Goal: Transaction & Acquisition: Purchase product/service

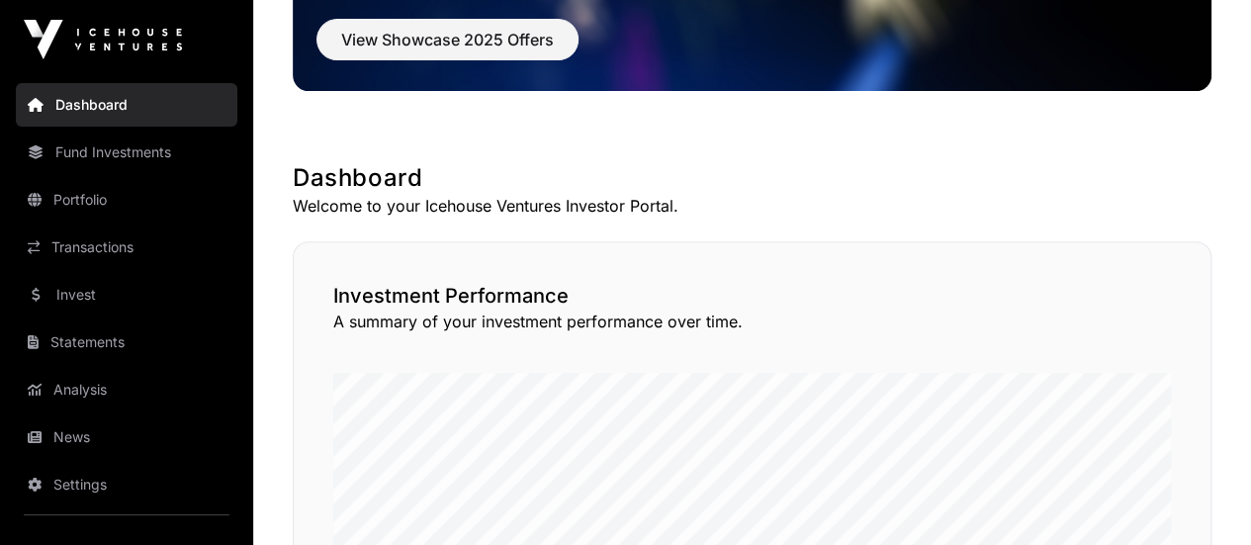
scroll to position [104, 0]
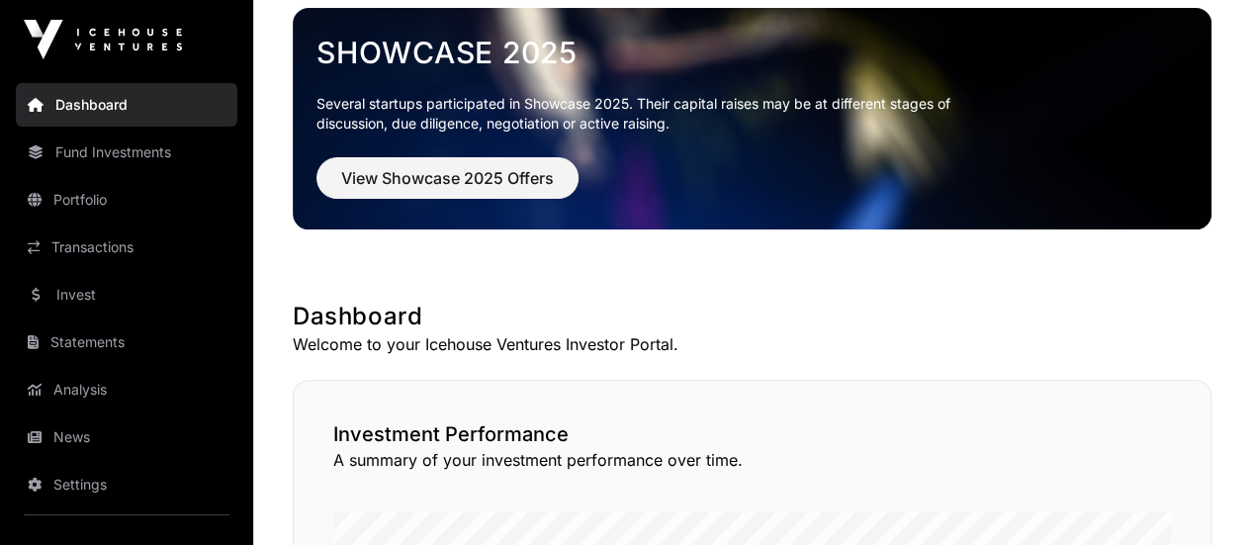
click at [65, 296] on link "Invest" at bounding box center [126, 295] width 221 height 44
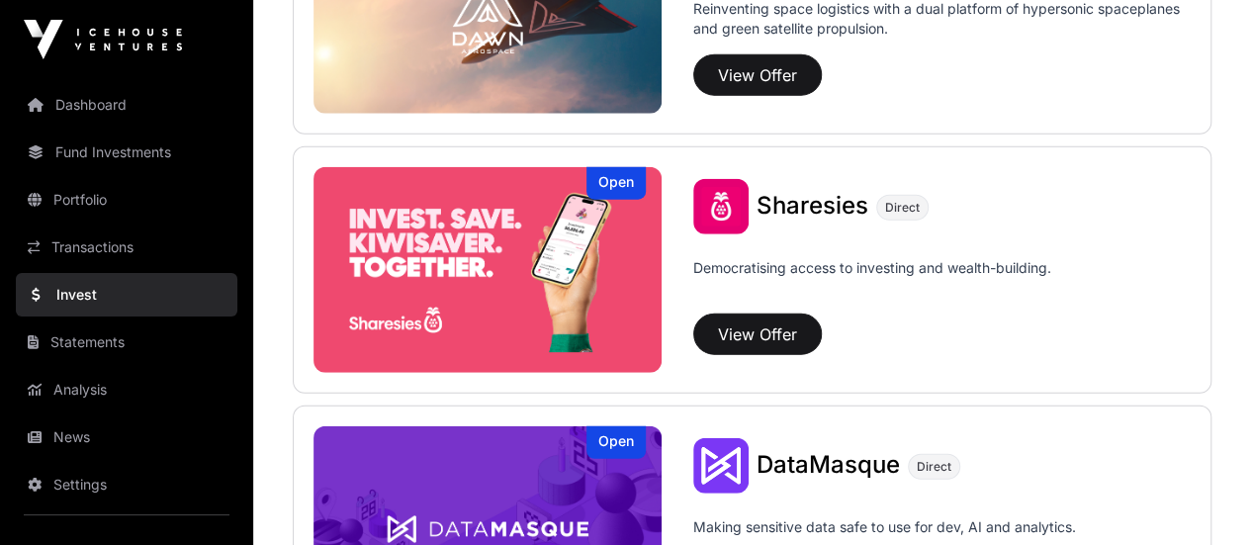
scroll to position [2448, 0]
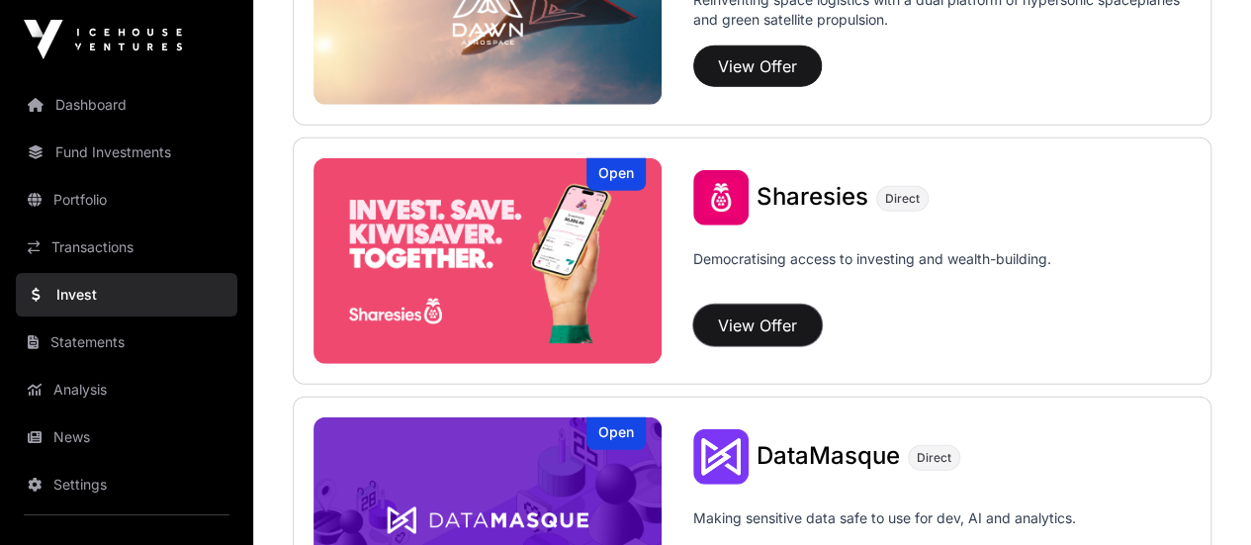
click at [751, 321] on button "View Offer" at bounding box center [757, 326] width 129 height 42
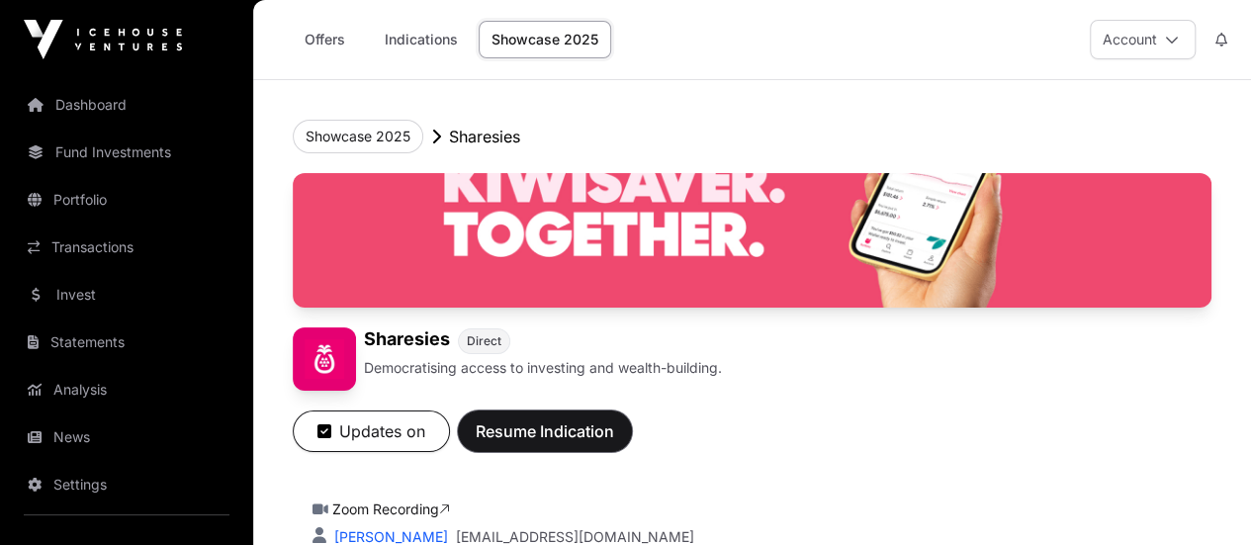
click at [614, 443] on span "Resume Indication" at bounding box center [545, 431] width 138 height 24
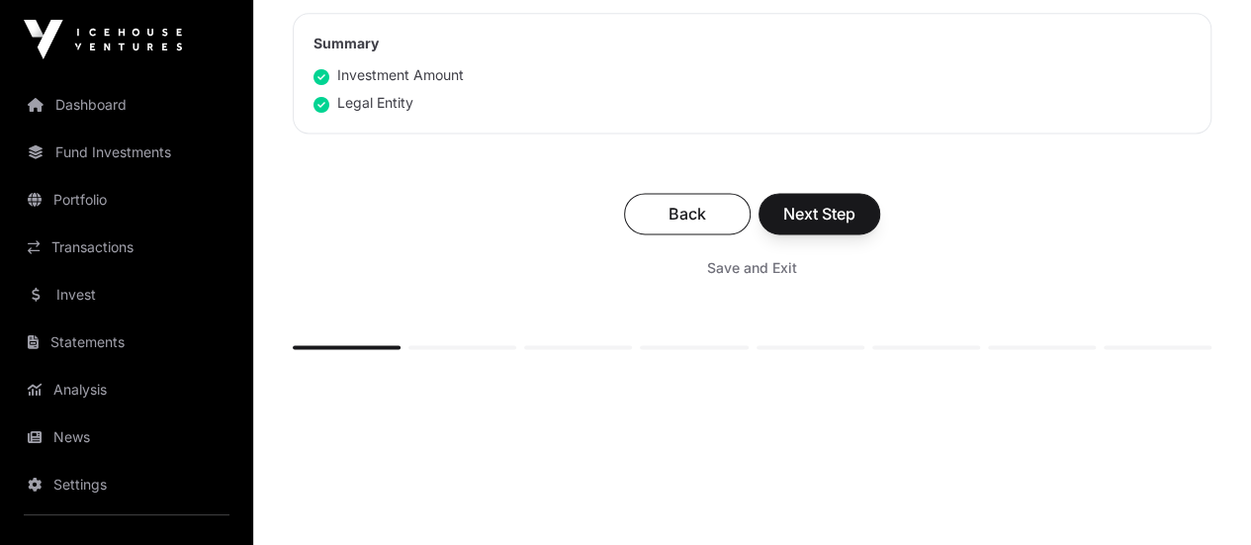
scroll to position [1288, 0]
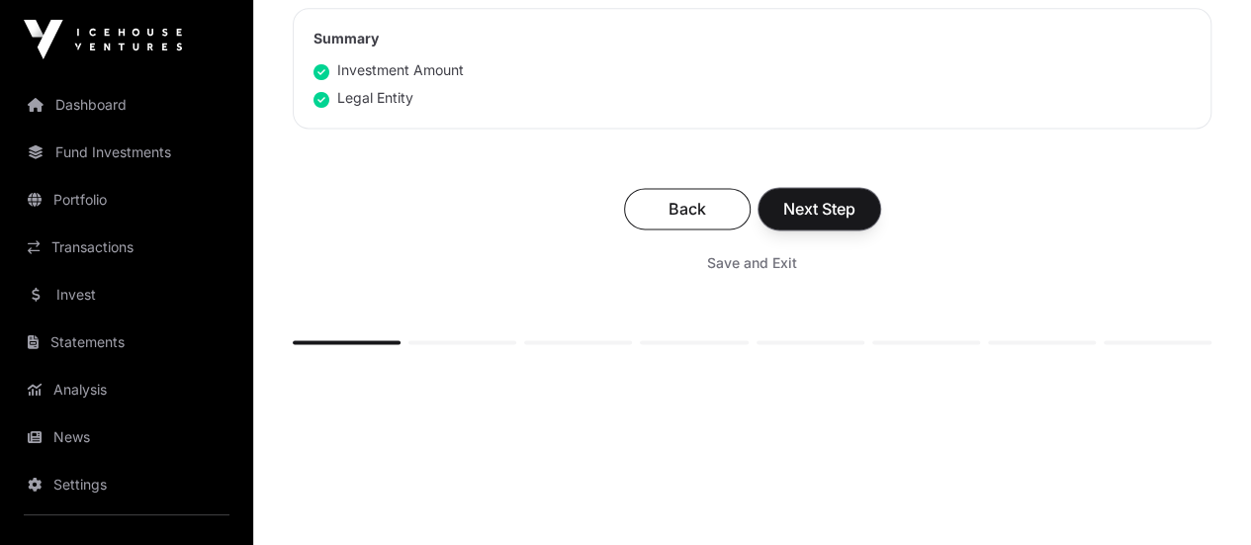
click at [855, 197] on span "Next Step" at bounding box center [819, 209] width 72 height 24
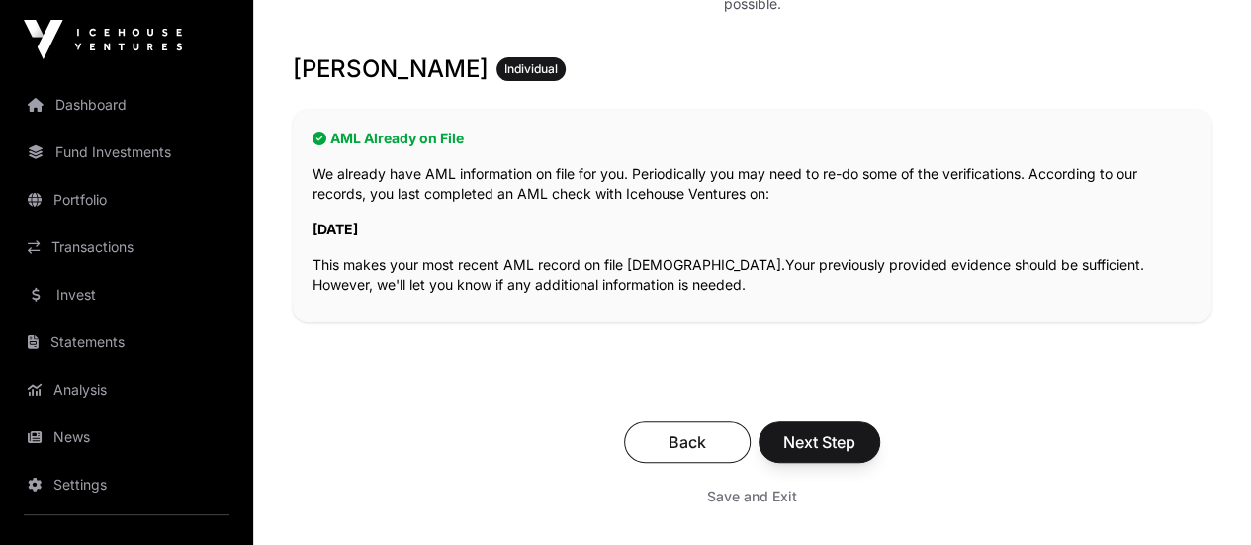
scroll to position [375, 0]
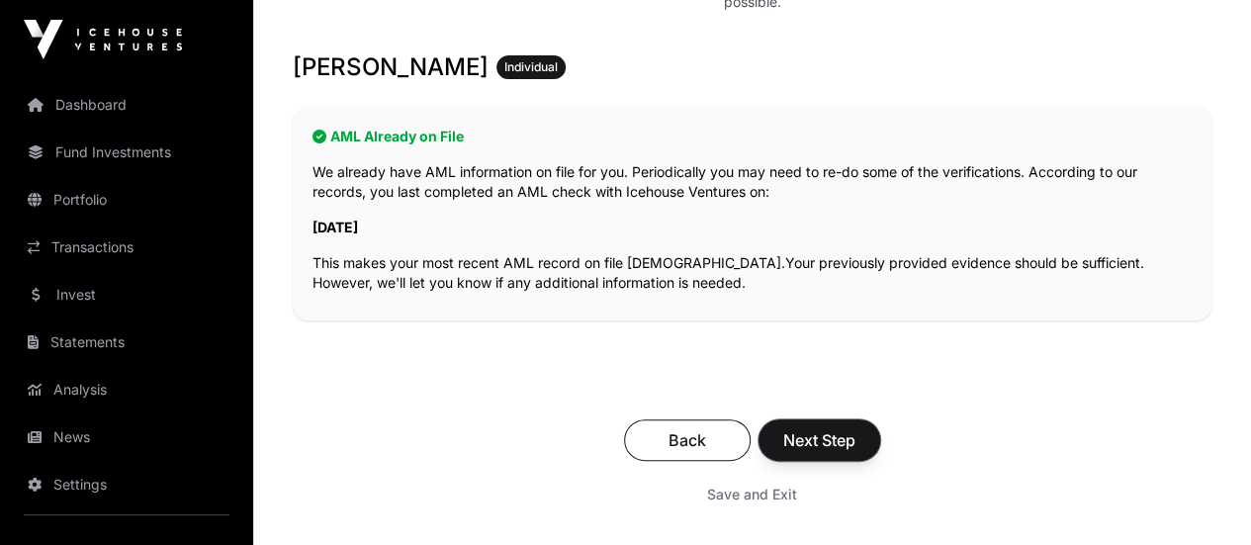
click at [855, 428] on span "Next Step" at bounding box center [819, 440] width 72 height 24
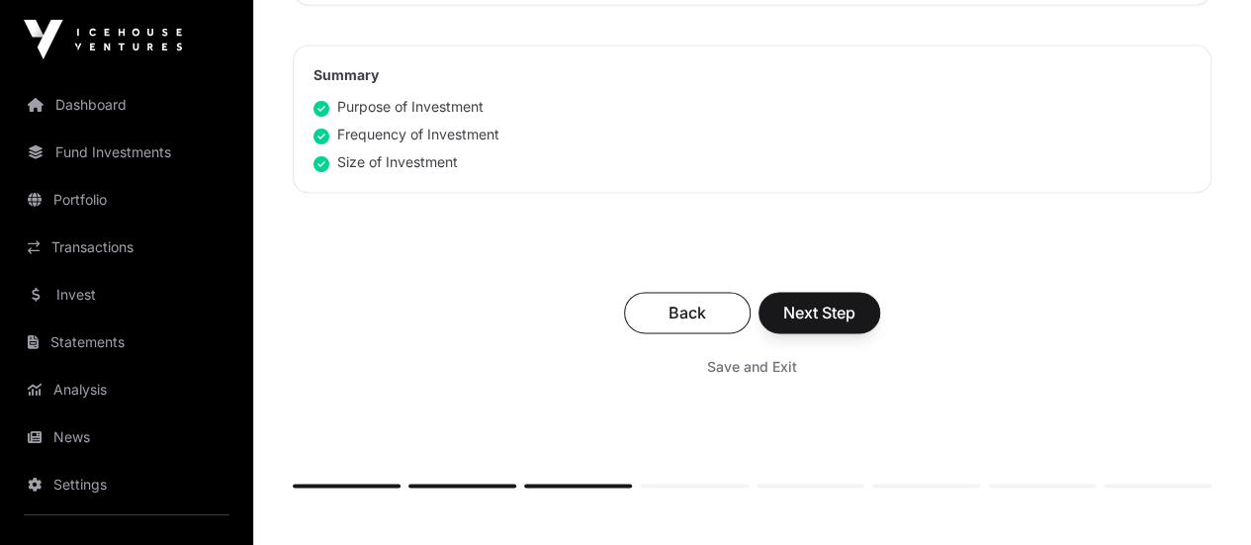
scroll to position [1440, 0]
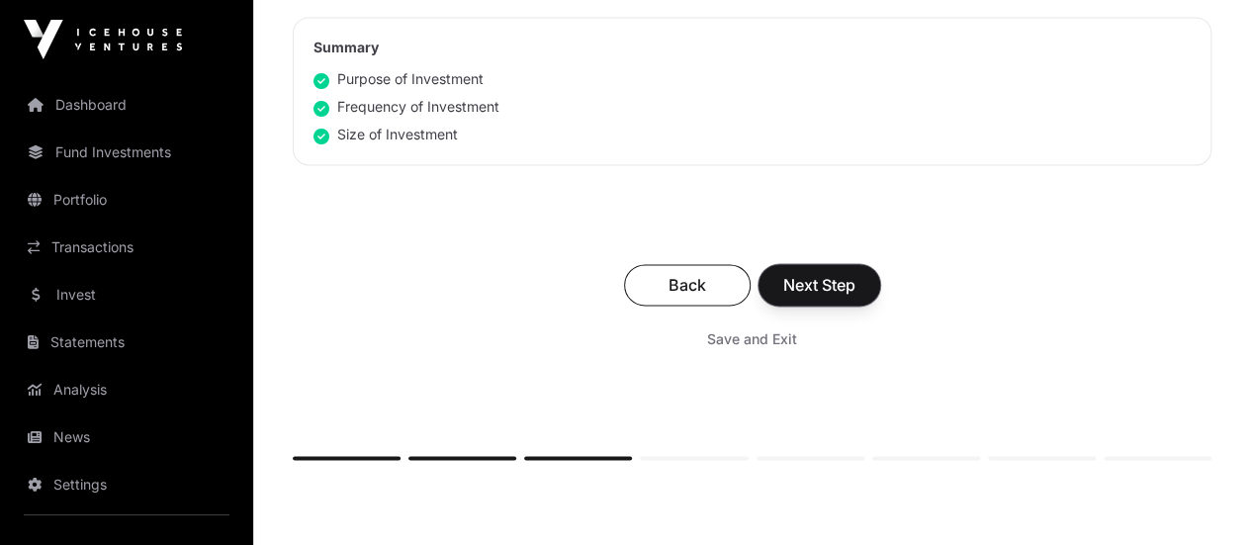
click at [855, 273] on span "Next Step" at bounding box center [819, 285] width 72 height 24
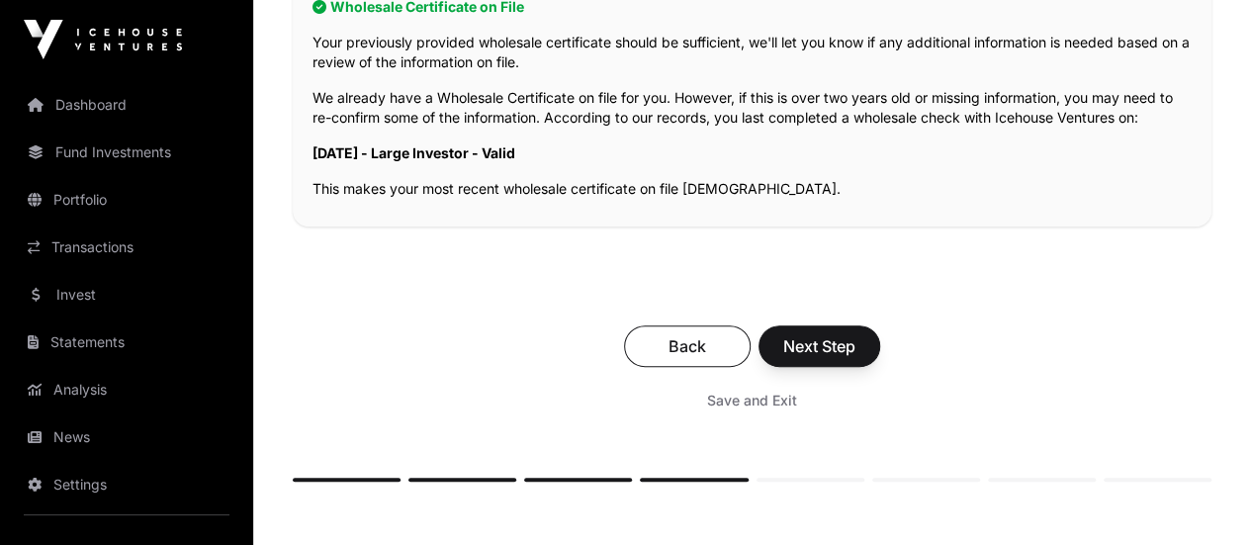
scroll to position [491, 0]
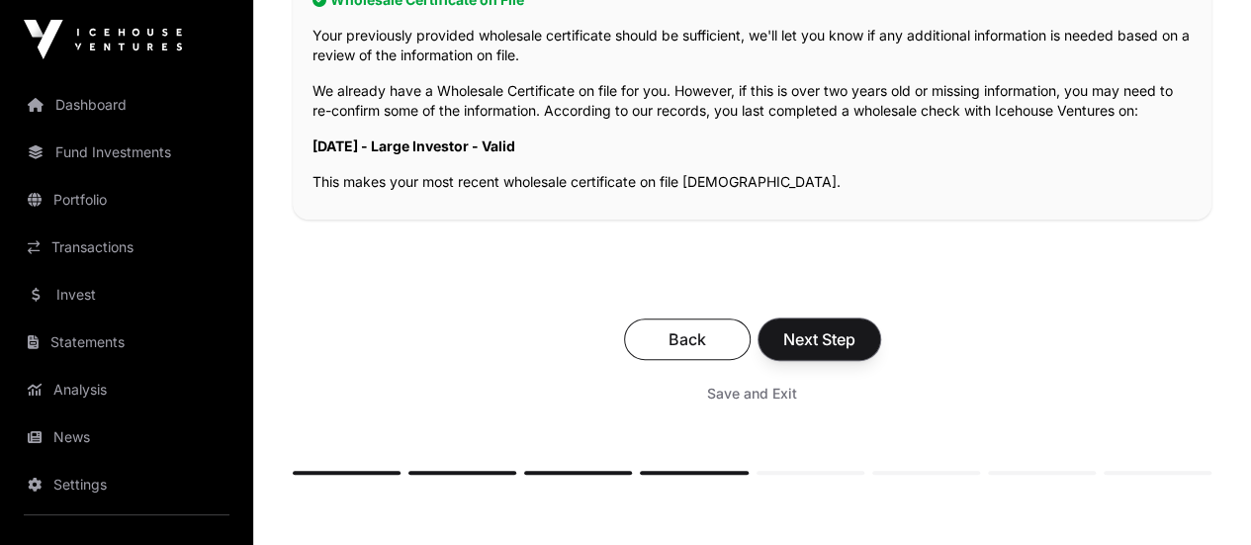
click at [855, 327] on span "Next Step" at bounding box center [819, 339] width 72 height 24
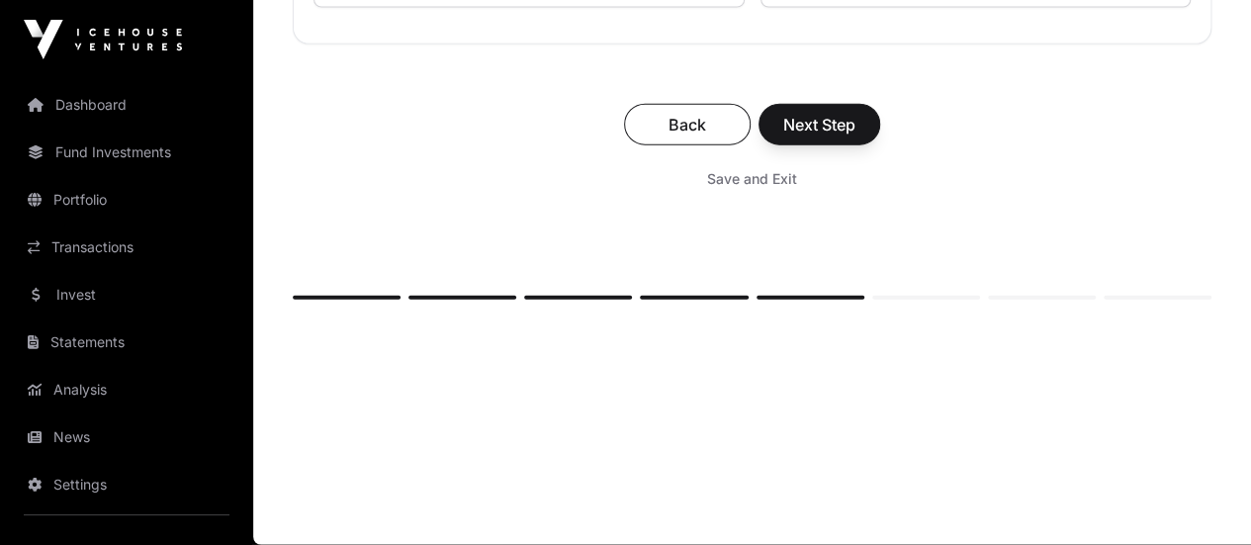
scroll to position [15296, 0]
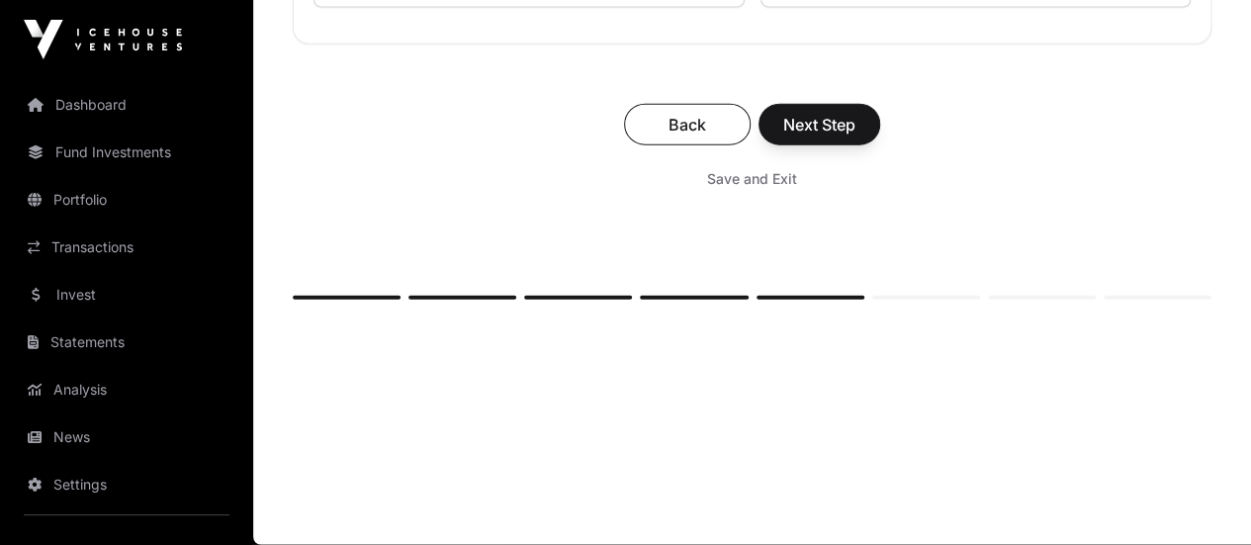
type input "***"
type input "**********"
type input "*"
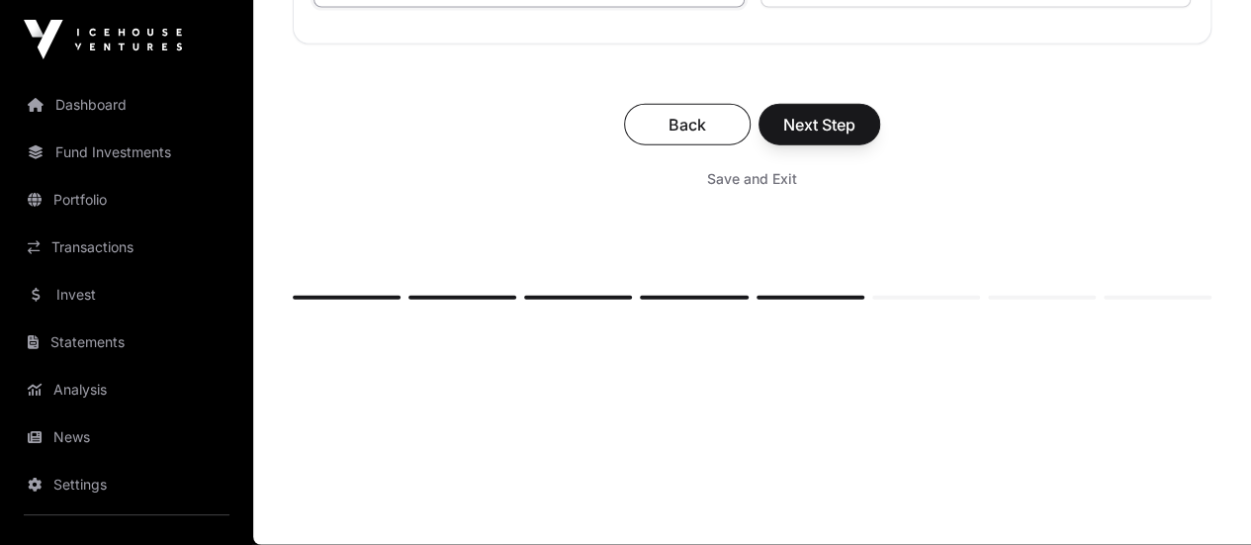
type input "**********"
drag, startPoint x: 946, startPoint y: 513, endPoint x: 912, endPoint y: 516, distance: 34.7
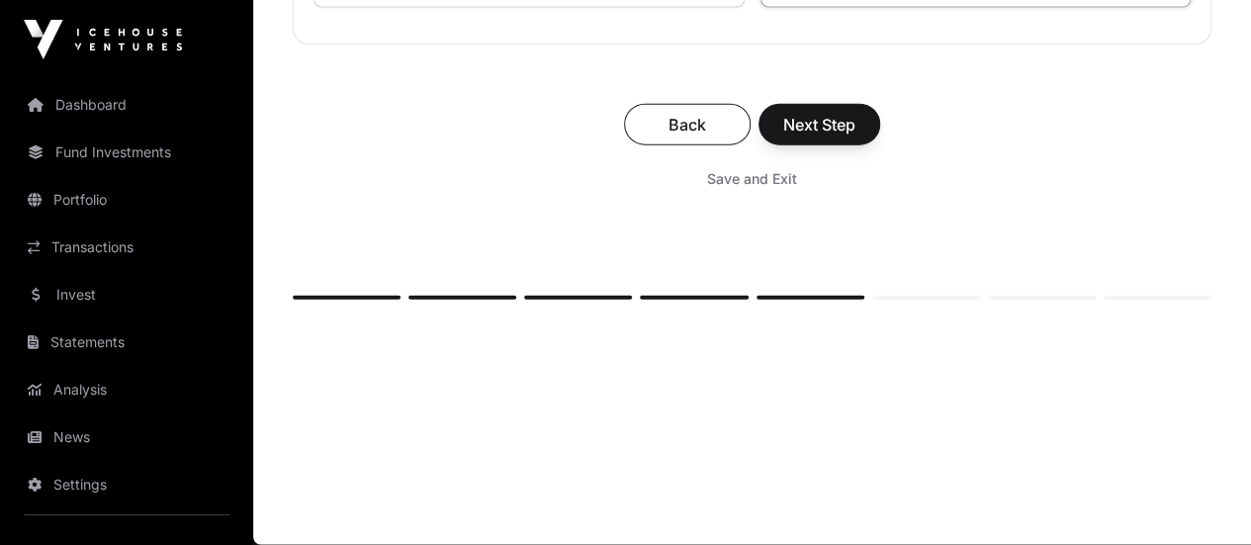
type input "********"
click at [855, 136] on span "Next Step" at bounding box center [819, 125] width 72 height 24
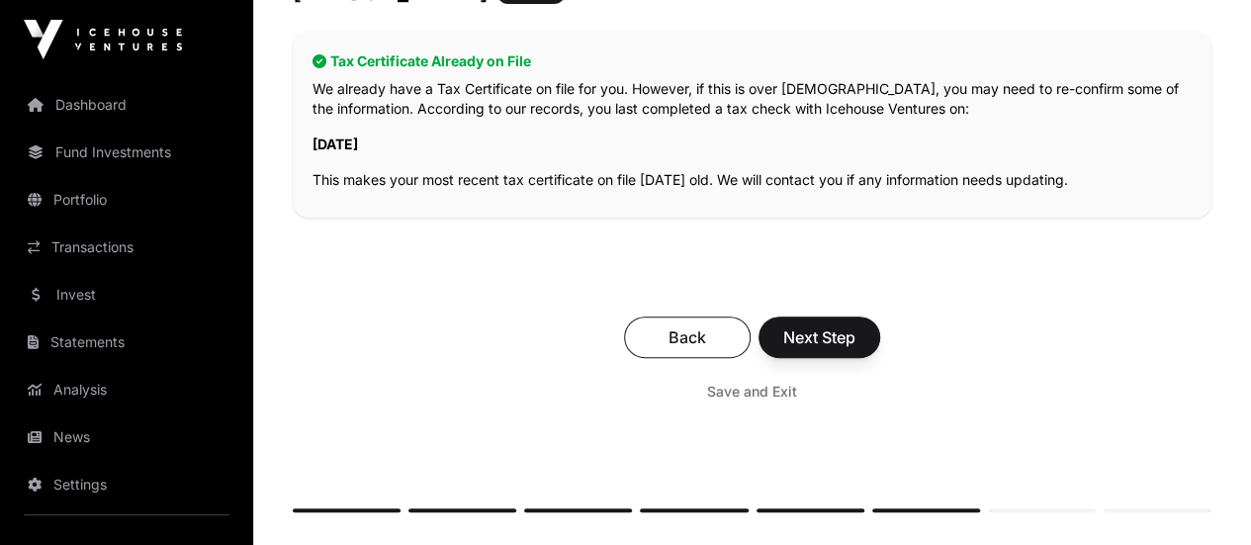
scroll to position [445, 0]
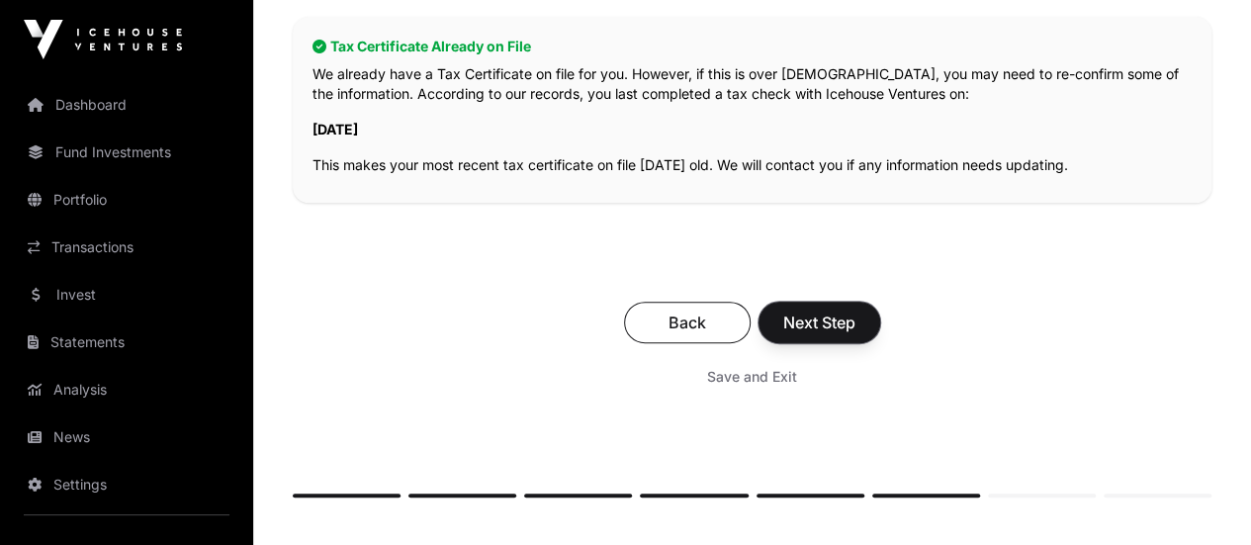
click at [855, 310] on span "Next Step" at bounding box center [819, 322] width 72 height 24
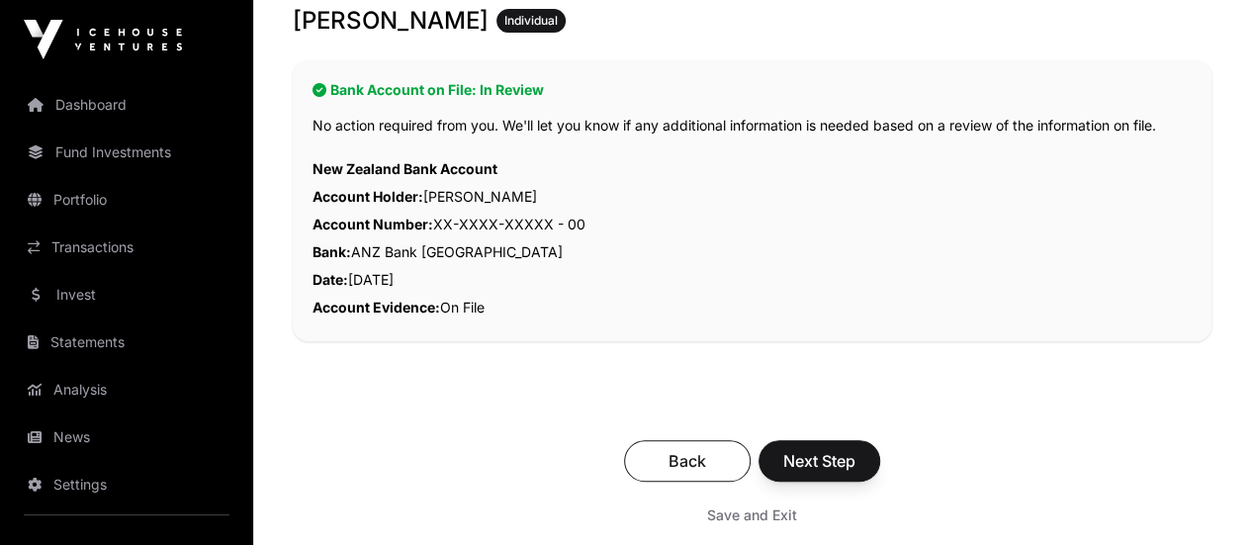
scroll to position [433, 0]
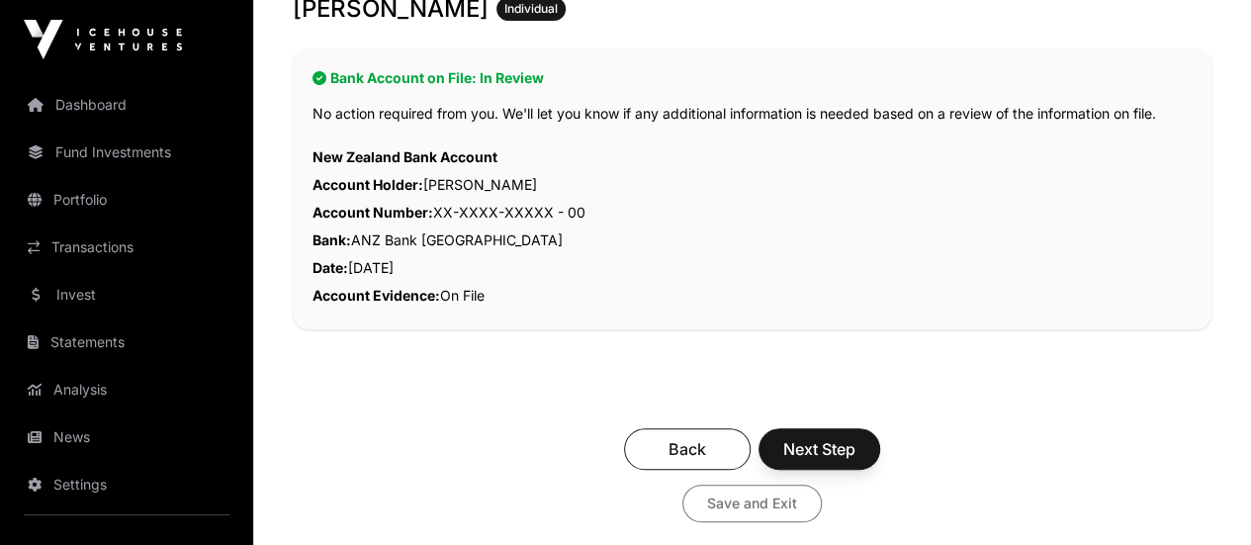
click at [797, 493] on span "Save and Exit" at bounding box center [752, 503] width 90 height 20
